Goal: Task Accomplishment & Management: Manage account settings

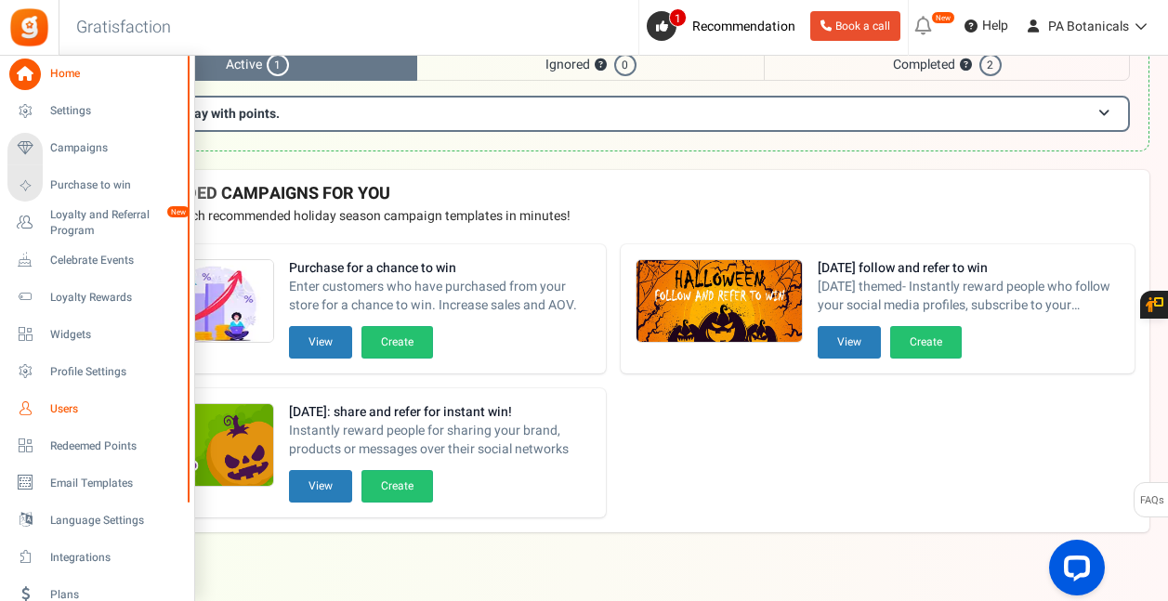
click at [56, 414] on span "Users" at bounding box center [115, 409] width 130 height 16
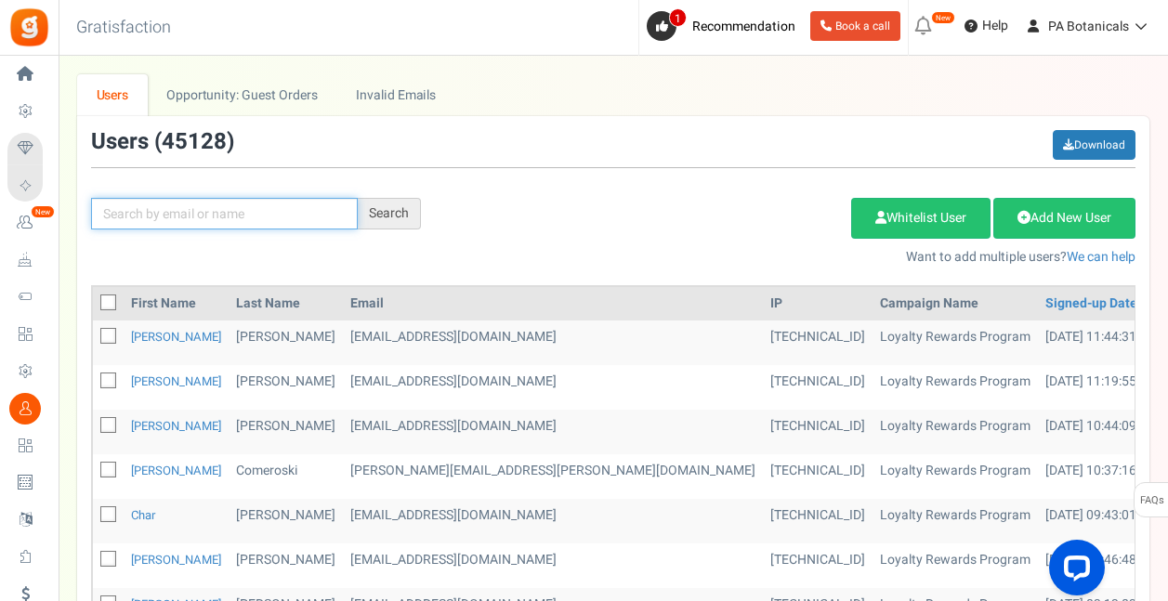
click at [288, 210] on input "text" at bounding box center [224, 214] width 267 height 32
type input "chaylene"
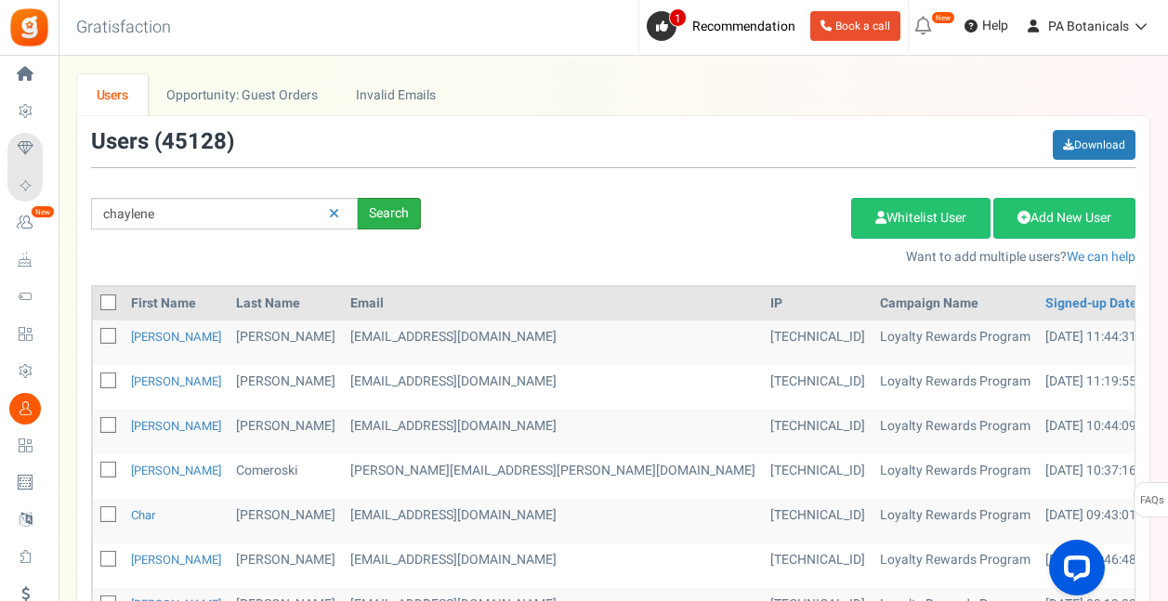
click at [401, 220] on div "Search" at bounding box center [389, 214] width 63 height 32
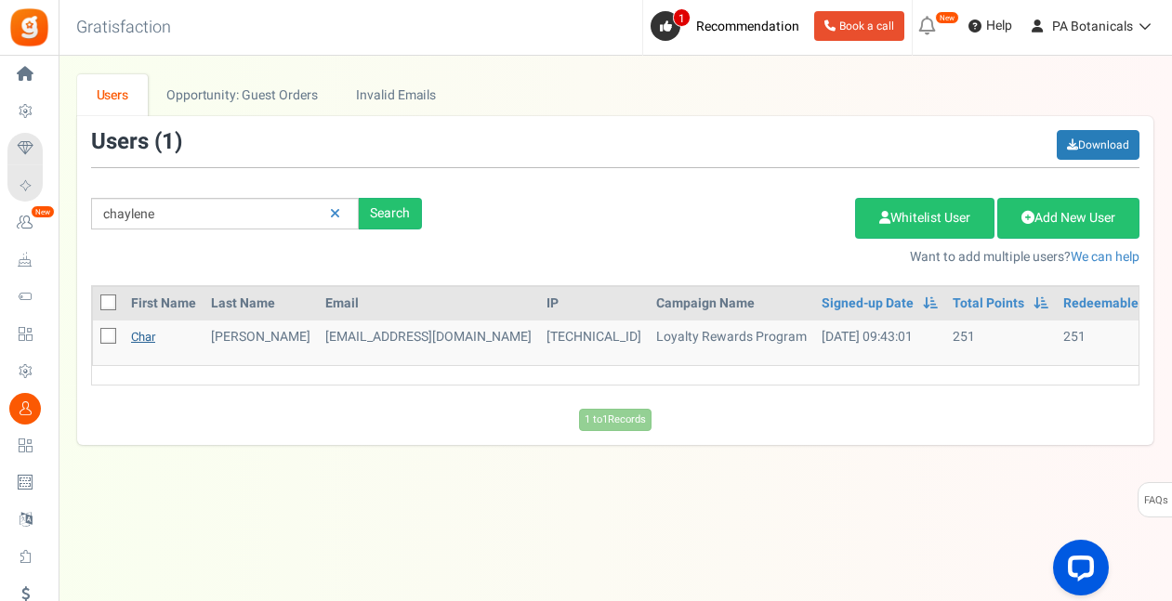
click at [151, 341] on link "Char" at bounding box center [143, 337] width 24 height 18
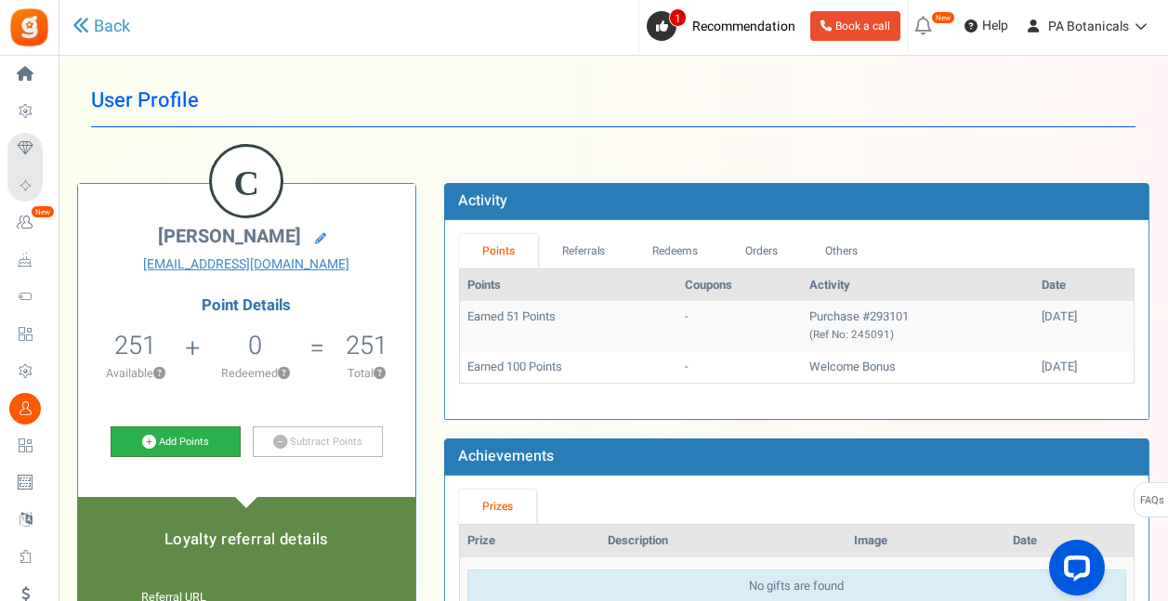
click at [156, 441] on link "Add Points" at bounding box center [176, 443] width 130 height 32
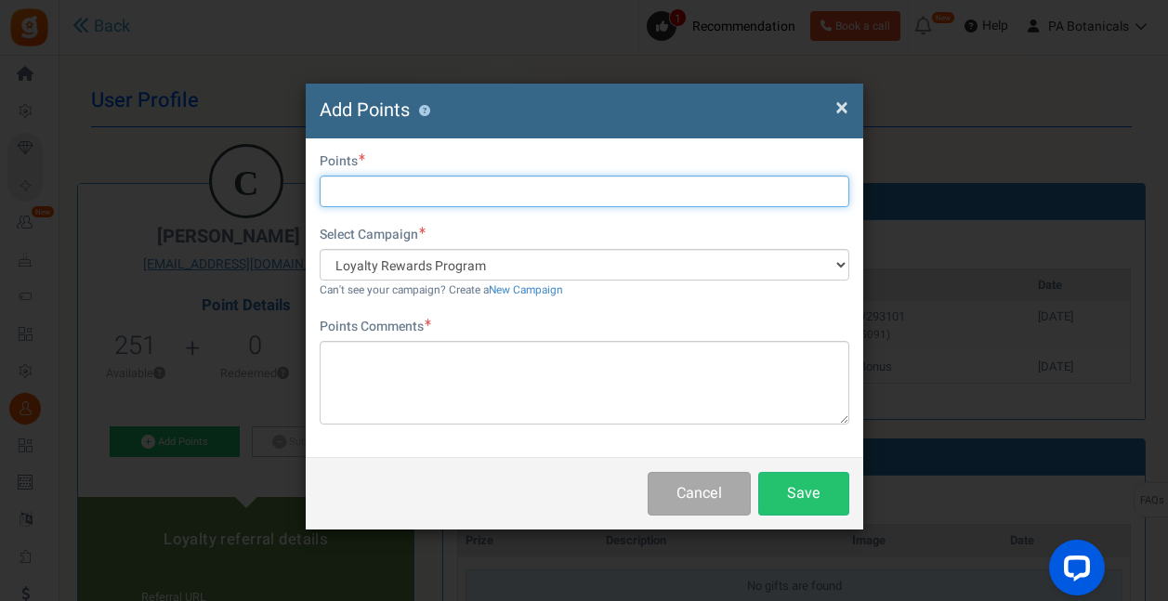
click at [414, 184] on input "text" at bounding box center [585, 192] width 530 height 32
type input "250"
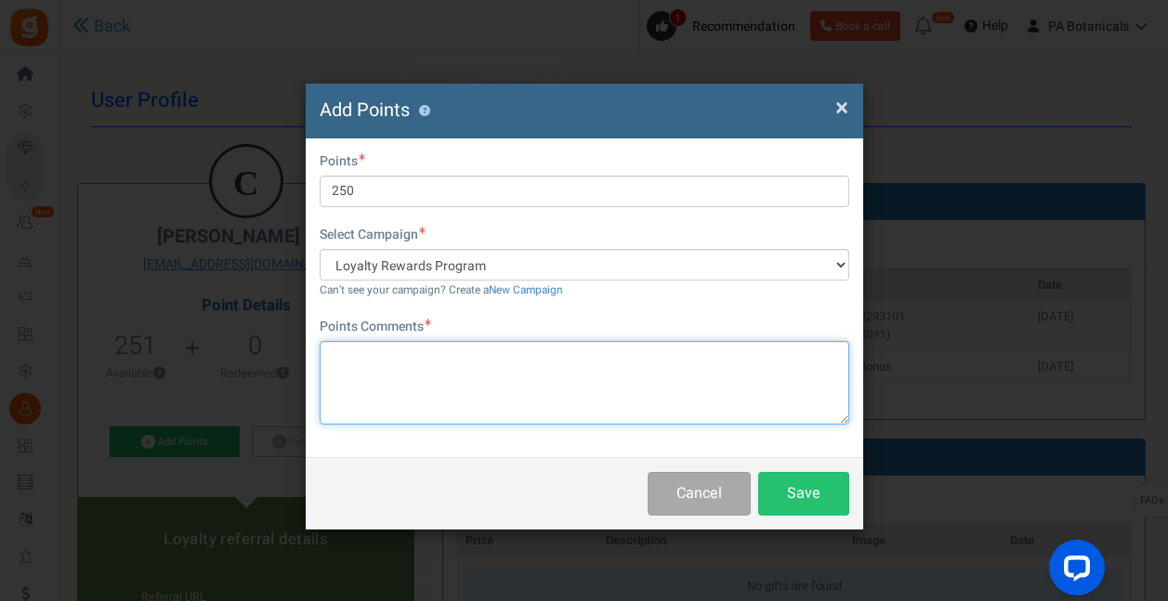
click at [404, 378] on textarea at bounding box center [585, 383] width 530 height 84
type textarea "Previous Erie Customer, AH"
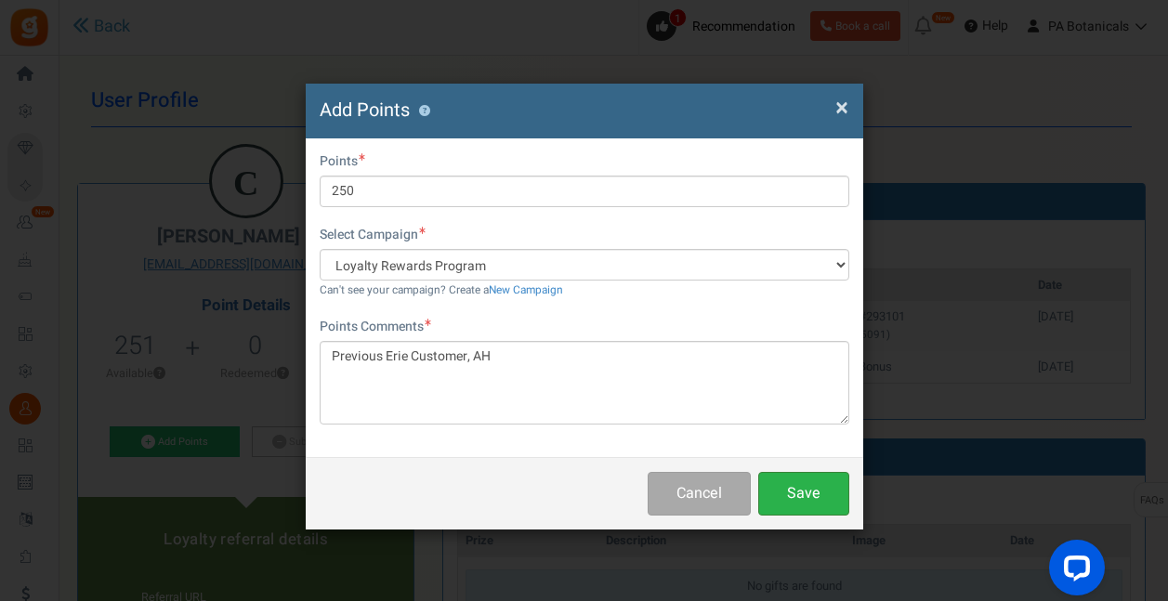
click at [811, 489] on button "Save" at bounding box center [803, 494] width 91 height 44
